Goal: Transaction & Acquisition: Obtain resource

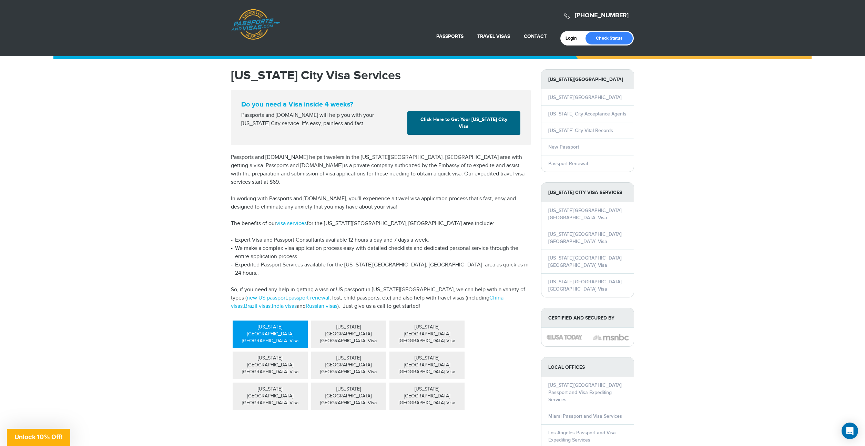
click at [256, 320] on div "Kansas City China Visa" at bounding box center [270, 334] width 75 height 28
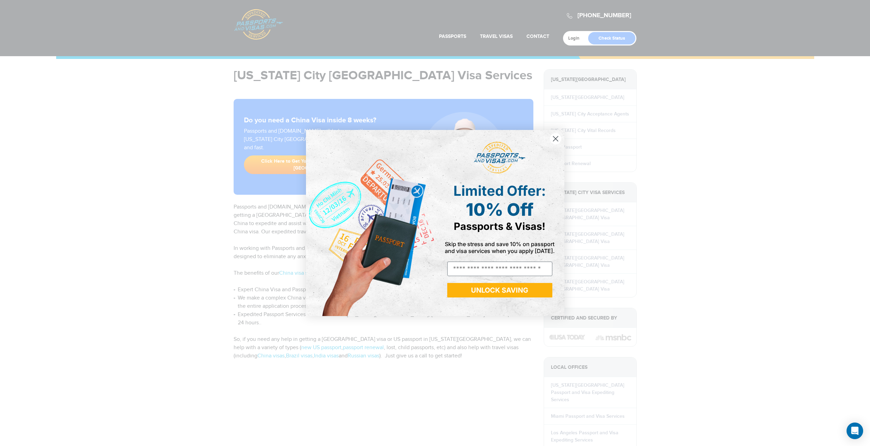
click at [554, 138] on icon "Close dialog" at bounding box center [555, 138] width 5 height 5
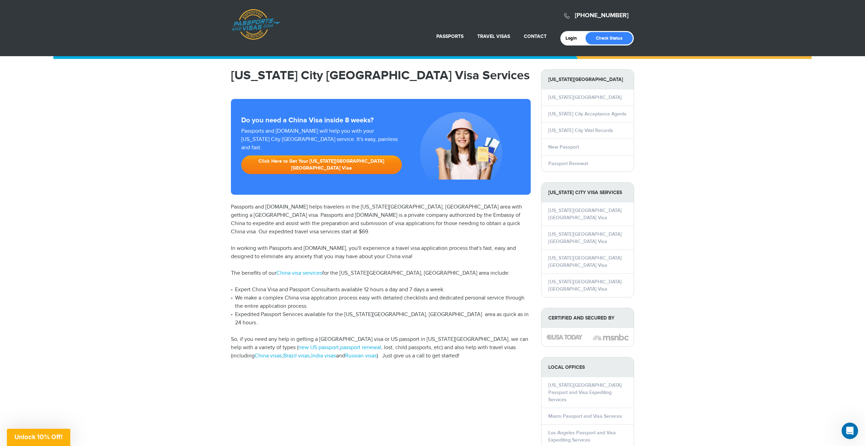
click at [333, 155] on link "Click Here to Get Your Kansas City China Visa" at bounding box center [321, 164] width 161 height 19
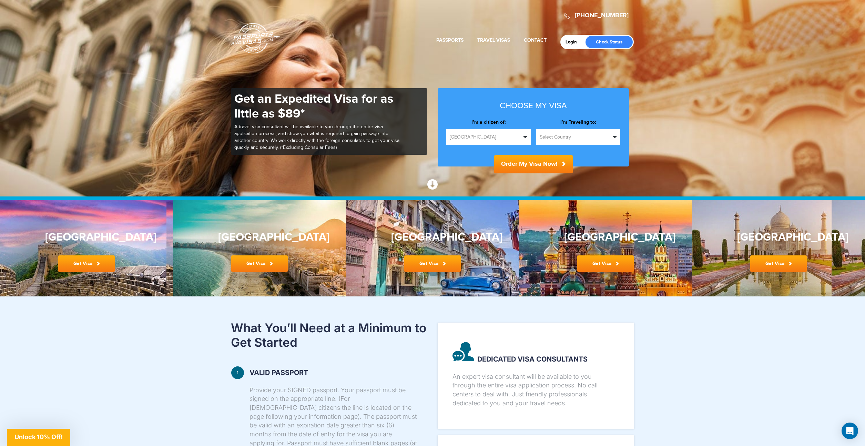
click at [571, 135] on span "Select Country" at bounding box center [574, 137] width 71 height 7
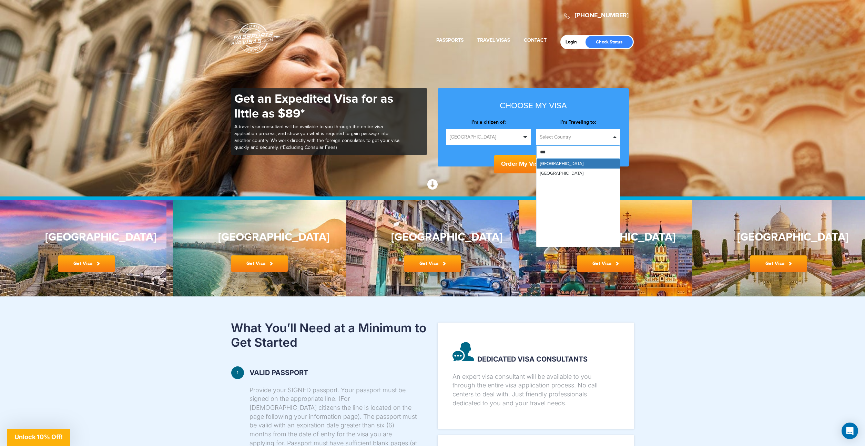
type input "****"
click at [561, 166] on link "[GEOGRAPHIC_DATA]" at bounding box center [578, 164] width 84 height 10
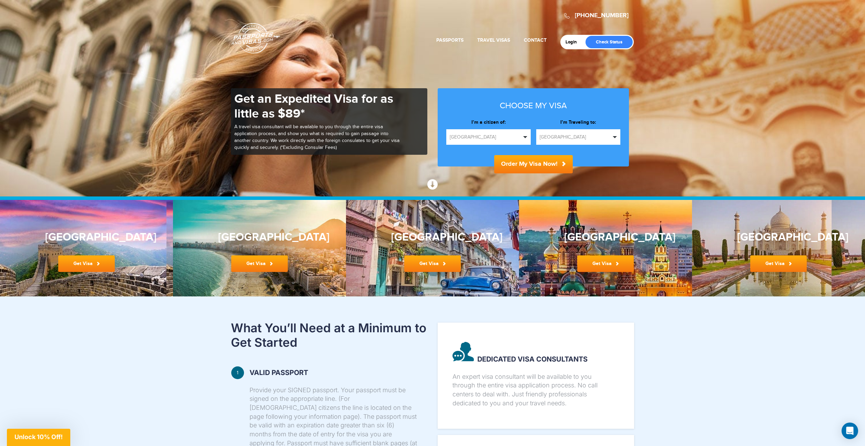
scroll to position [24, 0]
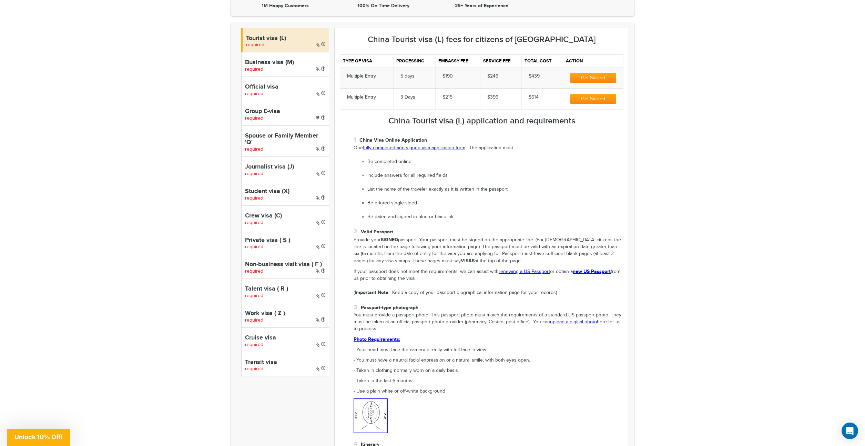
scroll to position [217, 0]
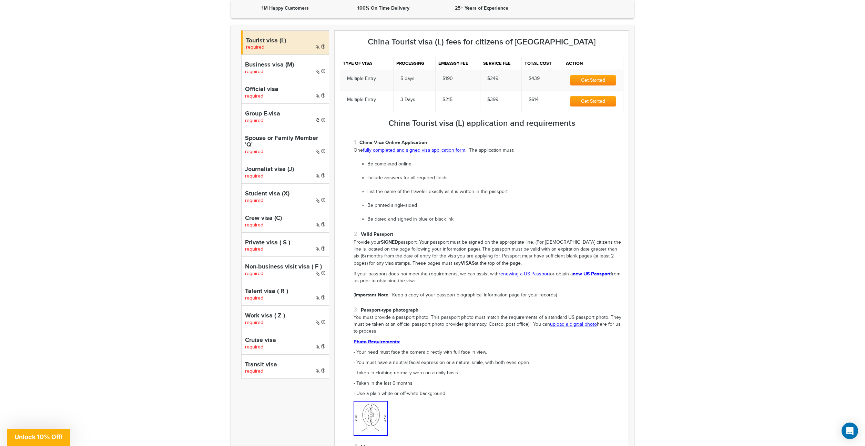
click at [257, 312] on h4 "Work visa ( Z )" at bounding box center [285, 315] width 80 height 7
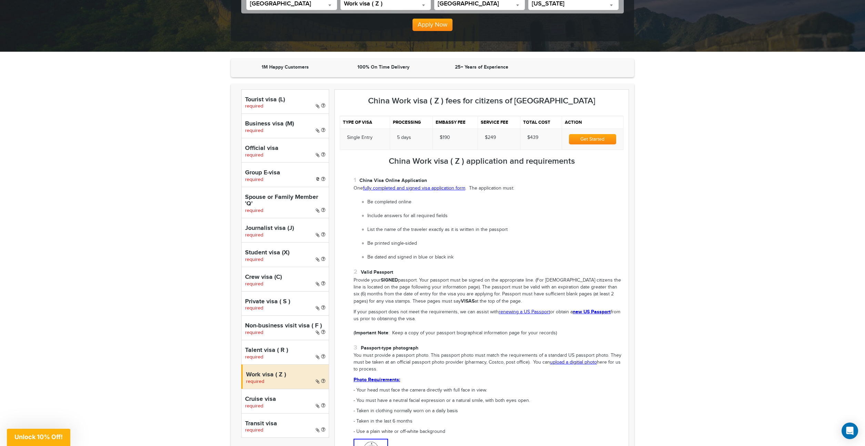
scroll to position [157, 0]
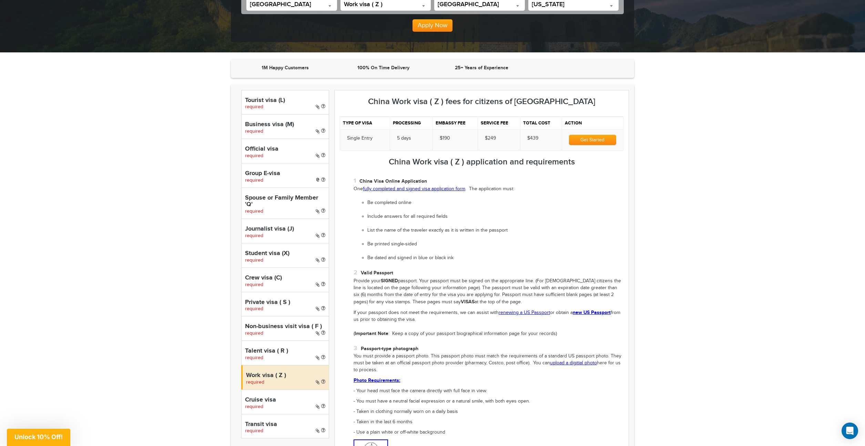
click at [271, 144] on div "Official visa required" at bounding box center [285, 150] width 88 height 24
select select "*****"
